Goal: Task Accomplishment & Management: Use online tool/utility

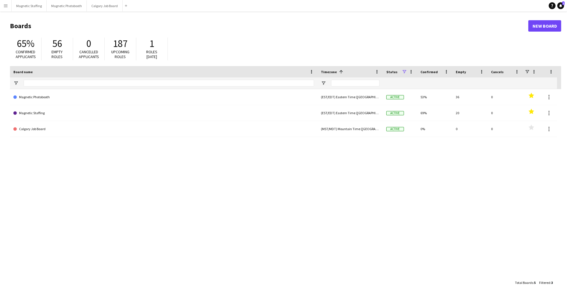
click at [8, 6] on button "Menu" at bounding box center [5, 5] width 11 height 11
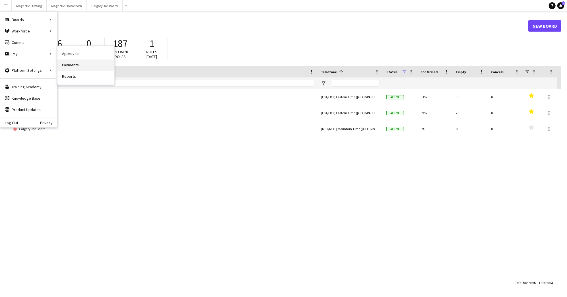
click at [71, 65] on link "Payments" at bounding box center [86, 65] width 57 height 11
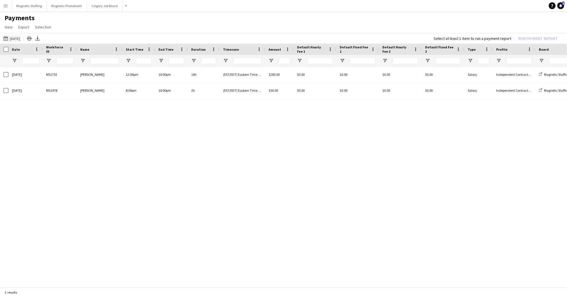
click at [17, 38] on button "01-10-2025 01-10-2025" at bounding box center [11, 38] width 19 height 7
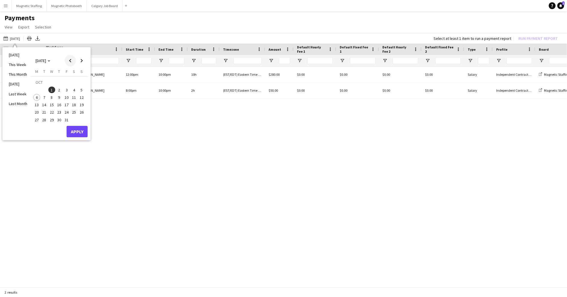
click at [69, 61] on span "Previous month" at bounding box center [70, 60] width 11 height 11
click at [43, 120] on span "30" at bounding box center [44, 119] width 7 height 7
click at [84, 61] on span "Next month" at bounding box center [81, 60] width 11 height 11
click at [82, 91] on span "5" at bounding box center [81, 90] width 7 height 7
click at [35, 97] on span "6" at bounding box center [36, 97] width 7 height 7
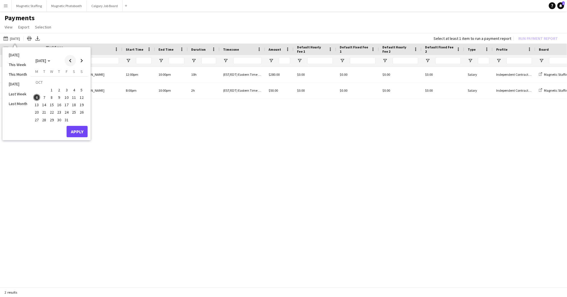
click at [71, 62] on span "Previous month" at bounding box center [70, 60] width 11 height 11
click at [45, 117] on span "30" at bounding box center [44, 119] width 7 height 7
click at [81, 61] on span "Next month" at bounding box center [81, 60] width 11 height 11
click at [35, 97] on span "6" at bounding box center [36, 97] width 7 height 7
click at [46, 61] on span "[DATE]" at bounding box center [41, 60] width 11 height 5
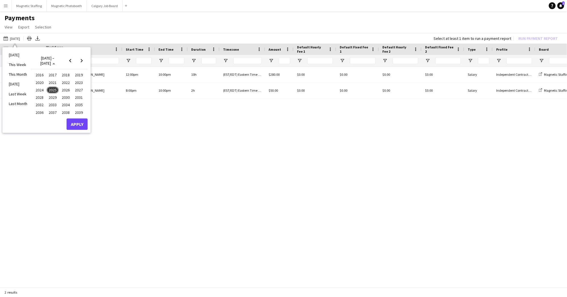
click at [51, 93] on span "2025" at bounding box center [53, 90] width 12 height 7
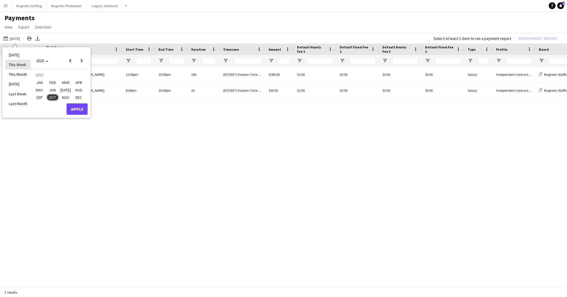
click at [19, 67] on li "This Week" at bounding box center [17, 65] width 25 height 10
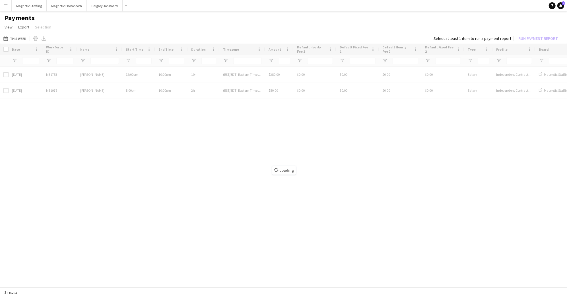
click at [16, 34] on div "01-10-2025 This Week Today This Week This Month Yesterday Last Week Last Month …" at bounding box center [283, 38] width 567 height 11
click at [18, 38] on button "01-10-2025 This Week" at bounding box center [14, 38] width 25 height 7
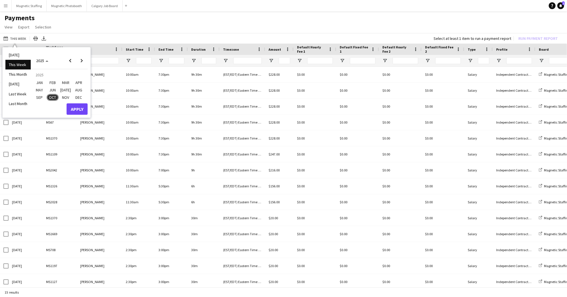
click at [77, 28] on app-page-menu "View Customise view Customise filters Reset Filters Reset View Reset All Export…" at bounding box center [283, 27] width 567 height 11
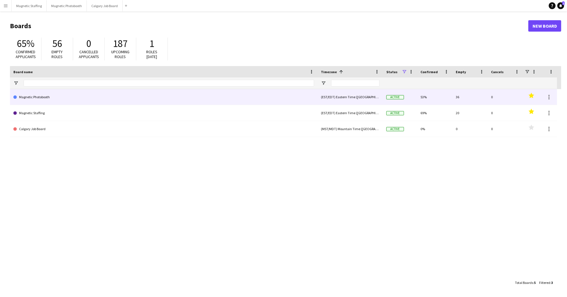
click at [35, 100] on link "Magnetic Photobooth" at bounding box center [163, 97] width 301 height 16
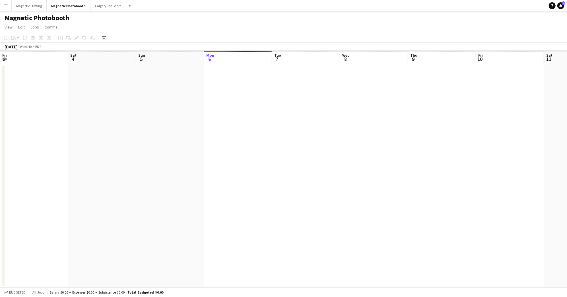
scroll to position [0, 136]
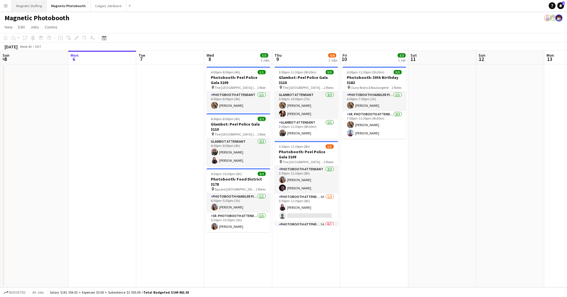
click at [28, 5] on button "Magnetic Staffing Close" at bounding box center [29, 5] width 35 height 11
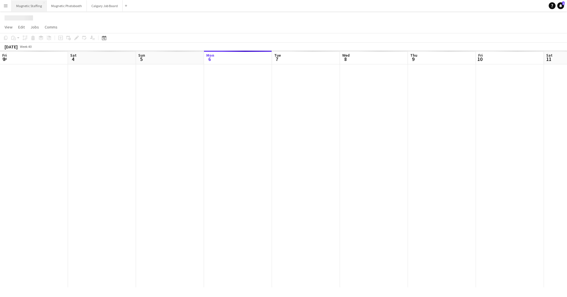
scroll to position [0, 136]
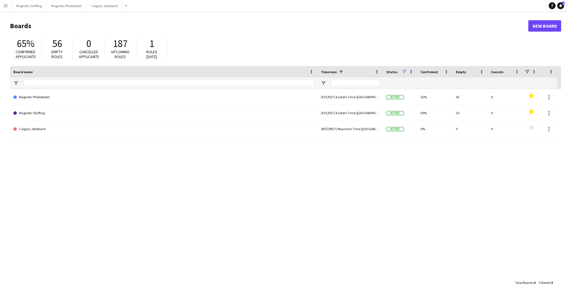
click at [4, 7] on app-icon "Menu" at bounding box center [5, 5] width 5 height 5
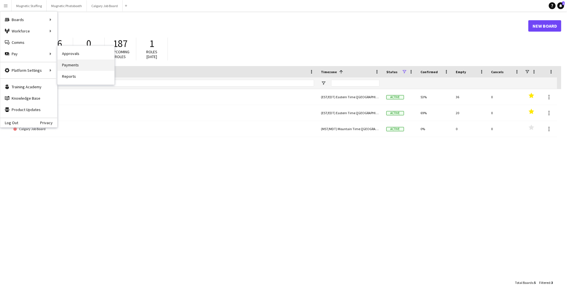
click at [74, 65] on link "Payments" at bounding box center [86, 65] width 57 height 11
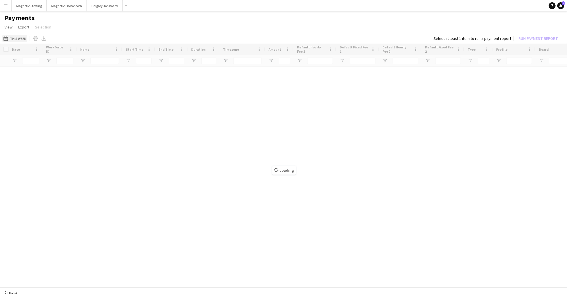
click at [21, 38] on button "This Week This Week" at bounding box center [14, 38] width 25 height 7
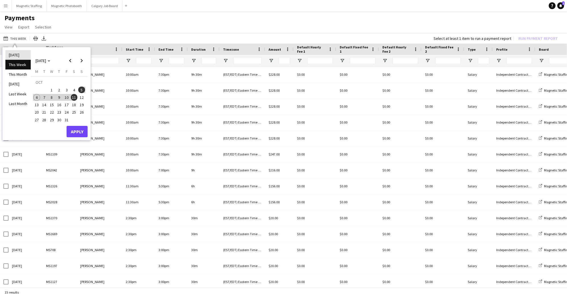
click at [18, 54] on li "[DATE]" at bounding box center [17, 55] width 25 height 10
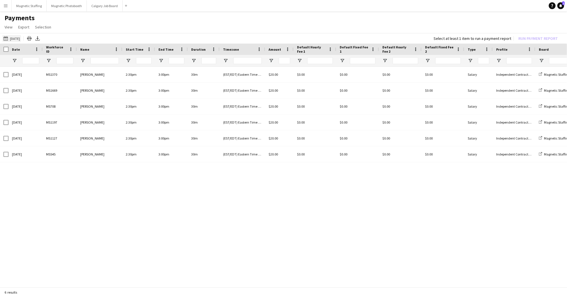
click at [11, 39] on button "This Week [DATE]" at bounding box center [11, 38] width 19 height 7
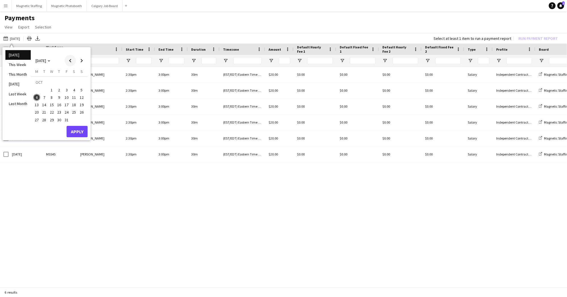
click at [70, 61] on span "Previous month" at bounding box center [70, 60] width 11 height 11
click at [43, 118] on span "30" at bounding box center [44, 119] width 7 height 7
click at [83, 59] on span "Next month" at bounding box center [81, 60] width 11 height 11
click at [37, 95] on span "6" at bounding box center [36, 97] width 7 height 7
click at [81, 130] on button "Apply" at bounding box center [77, 131] width 21 height 11
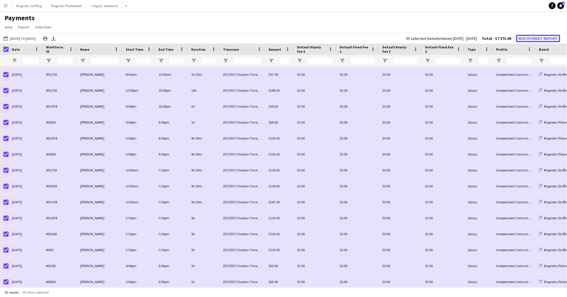
click at [555, 38] on button "Run Payment Report" at bounding box center [538, 38] width 44 height 7
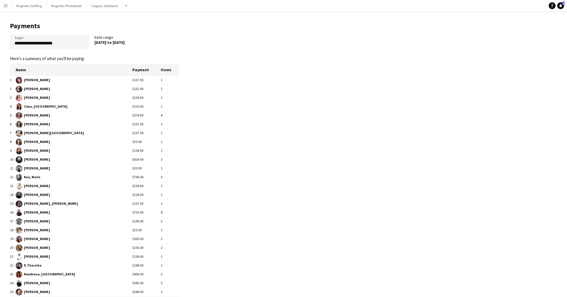
drag, startPoint x: 140, startPoint y: 42, endPoint x: 95, endPoint y: 42, distance: 44.4
click at [95, 42] on div "[DATE] to [DATE]" at bounding box center [134, 42] width 79 height 5
copy div "[DATE] to [DATE]"
click at [65, 50] on div "**********" at bounding box center [94, 43] width 169 height 17
click at [76, 43] on input "**********" at bounding box center [49, 42] width 79 height 14
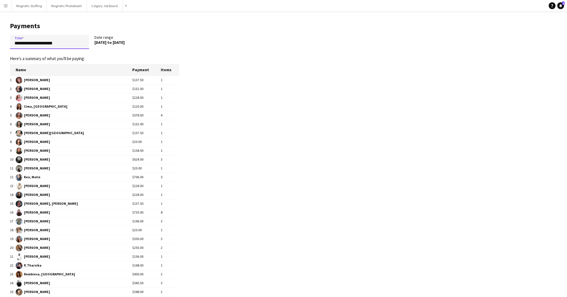
paste input "***"
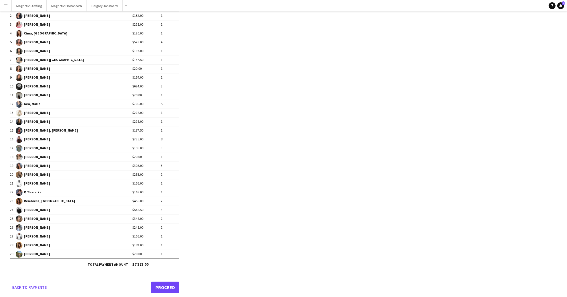
type input "**********"
click at [167, 282] on link "Proceed" at bounding box center [165, 287] width 28 height 11
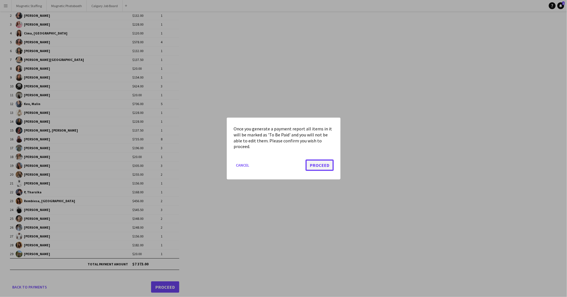
click at [326, 165] on button "Proceed" at bounding box center [320, 164] width 28 height 11
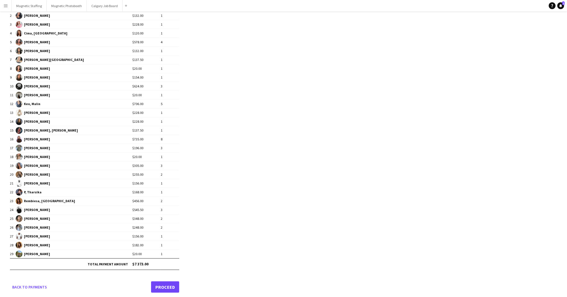
scroll to position [73, 0]
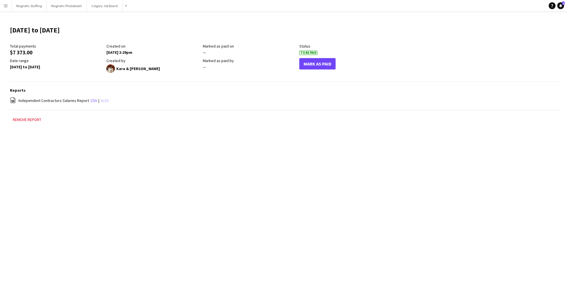
click at [104, 100] on link "xlsx" at bounding box center [105, 100] width 8 height 5
click at [180, 191] on div "Menu Boards Boards Boards All jobs Status Workforce Workforce My Workforce Recr…" at bounding box center [283, 148] width 567 height 297
click at [318, 67] on button "Mark As Paid" at bounding box center [318, 63] width 36 height 11
click at [5, 6] on app-icon "Menu" at bounding box center [5, 5] width 5 height 5
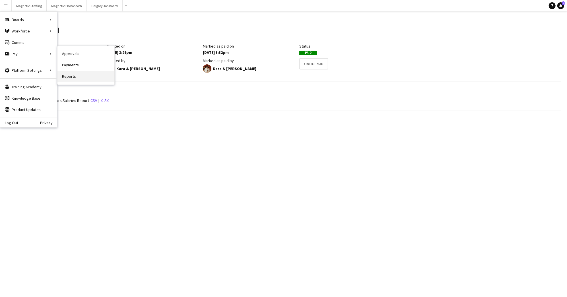
click at [66, 77] on link "Reports" at bounding box center [86, 76] width 57 height 11
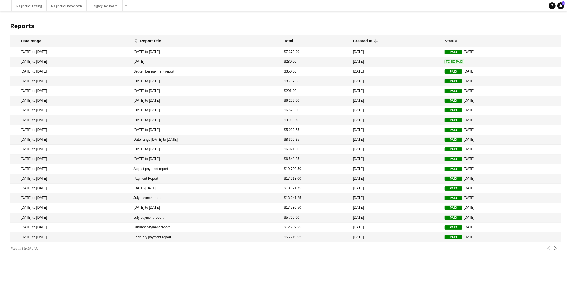
click at [434, 63] on mat-cell "[DATE]" at bounding box center [396, 62] width 92 height 10
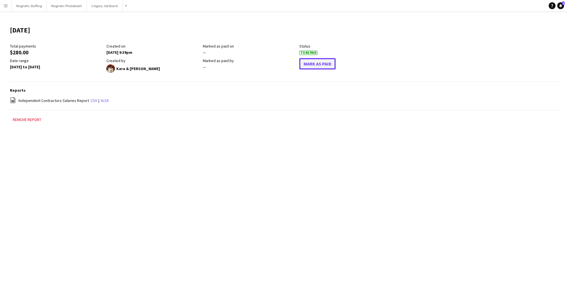
click at [329, 65] on button "Mark As Paid" at bounding box center [318, 63] width 36 height 11
click at [393, 88] on h3 "Reports" at bounding box center [286, 90] width 552 height 5
